Goal: Transaction & Acquisition: Download file/media

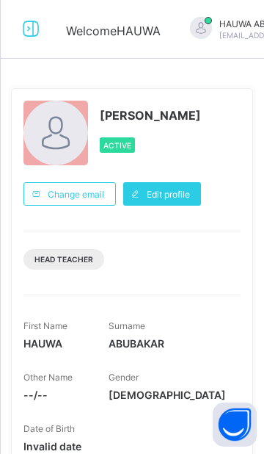
click at [32, 30] on icon at bounding box center [30, 28] width 25 height 21
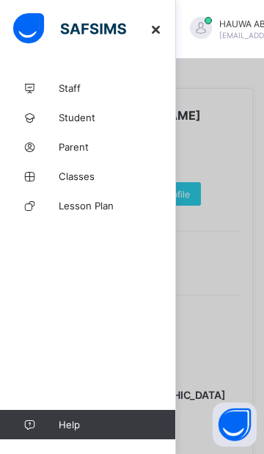
click at [230, 170] on div at bounding box center [132, 227] width 264 height 454
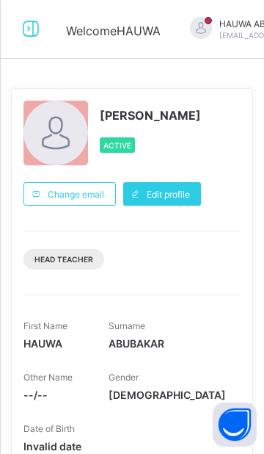
click at [35, 35] on icon at bounding box center [30, 28] width 25 height 21
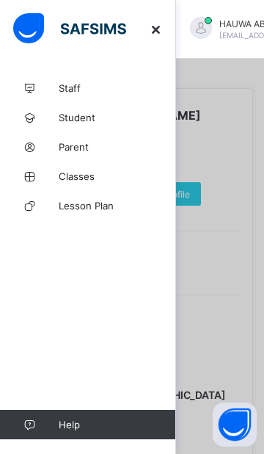
click at [236, 176] on div at bounding box center [132, 227] width 264 height 454
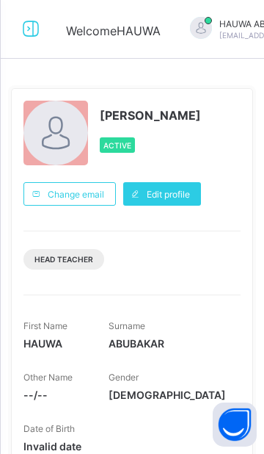
click at [33, 37] on icon at bounding box center [30, 28] width 25 height 21
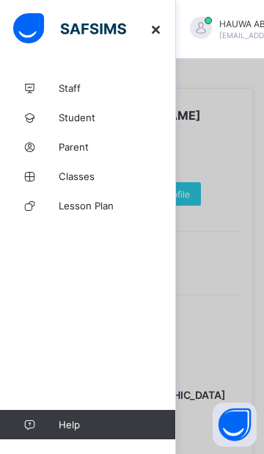
click at [98, 176] on span "Classes" at bounding box center [118, 176] width 118 height 12
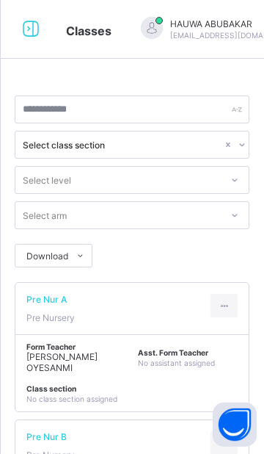
click at [32, 28] on icon at bounding box center [30, 28] width 25 height 21
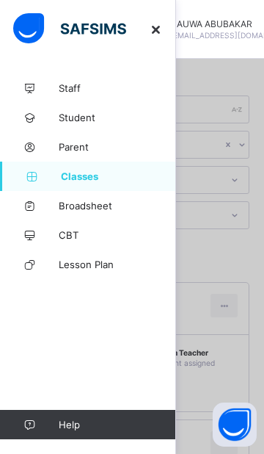
click at [112, 202] on span "Broadsheet" at bounding box center [118, 206] width 118 height 12
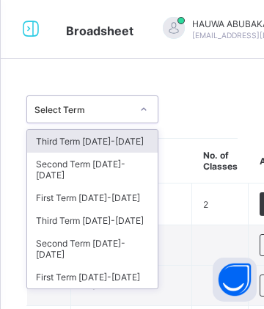
click at [127, 212] on div "Third Term 2024-2025" at bounding box center [92, 220] width 131 height 23
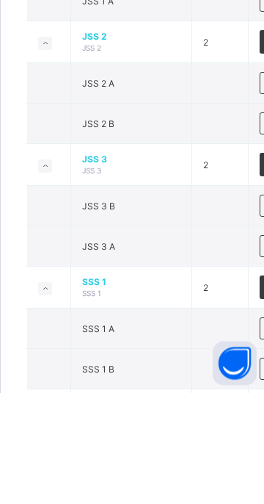
scroll to position [1329, 0]
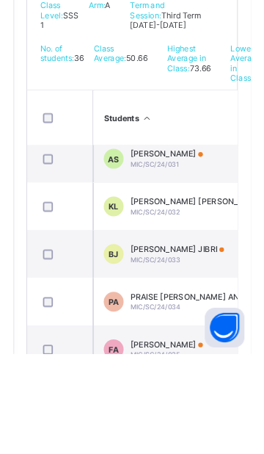
scroll to position [333, 0]
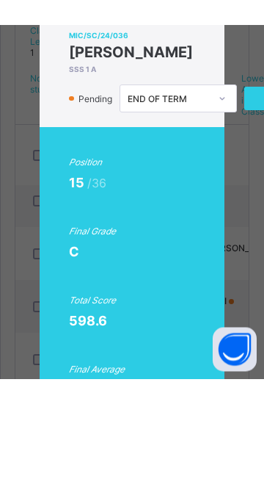
scroll to position [0, 94]
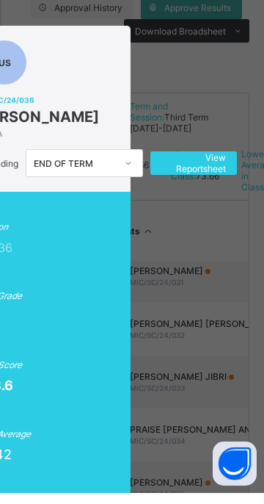
click at [226, 173] on span "View Reportsheet" at bounding box center [194, 174] width 65 height 22
